Goal: Transaction & Acquisition: Purchase product/service

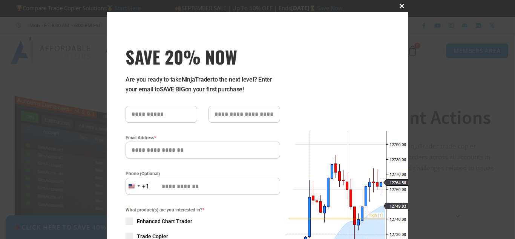
click at [400, 5] on span "SAVE 20% NOW popup" at bounding box center [402, 6] width 12 height 5
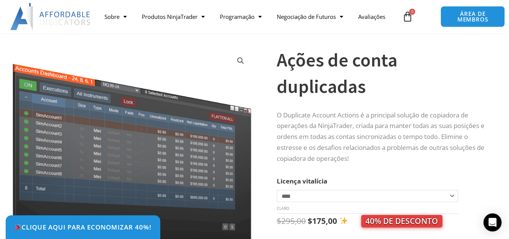
scroll to position [126, 0]
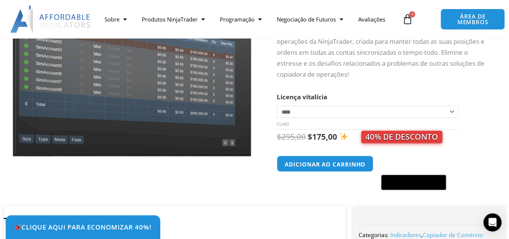
click at [342, 60] on font "O Duplicate Account Actions é a principal solução de copiadora de operações da …" at bounding box center [380, 52] width 207 height 52
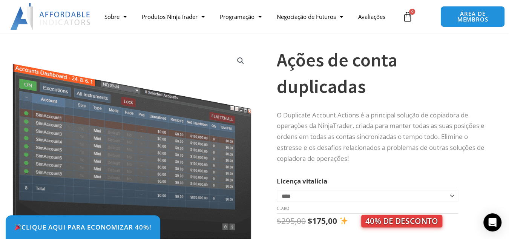
scroll to position [84, 0]
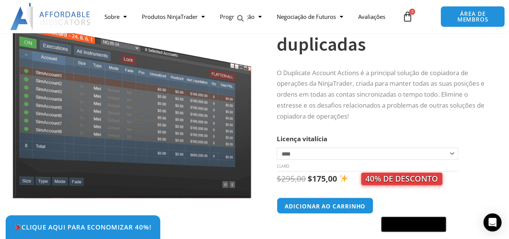
click at [335, 147] on select "**********" at bounding box center [367, 153] width 181 height 12
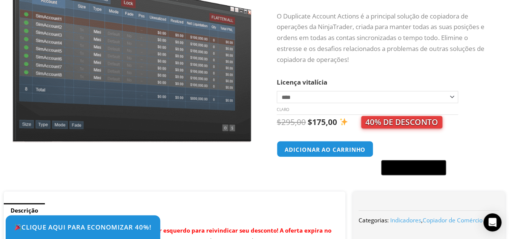
scroll to position [0, 0]
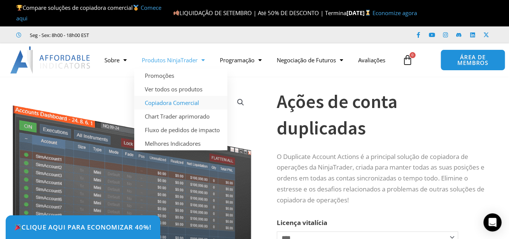
click at [182, 99] on font "Copiadora Comercial" at bounding box center [172, 103] width 54 height 8
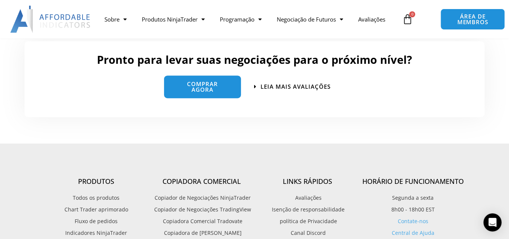
scroll to position [1927, 0]
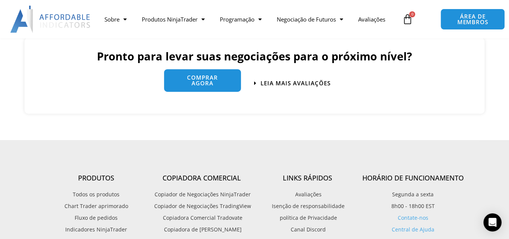
click at [181, 75] on link "Comprar agora" at bounding box center [202, 80] width 77 height 23
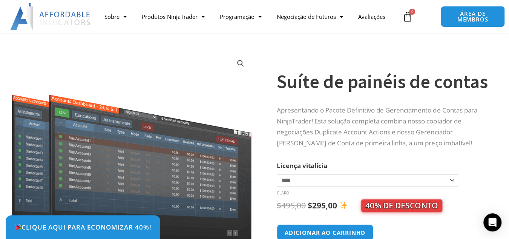
scroll to position [51, 0]
